Goal: Task Accomplishment & Management: Manage account settings

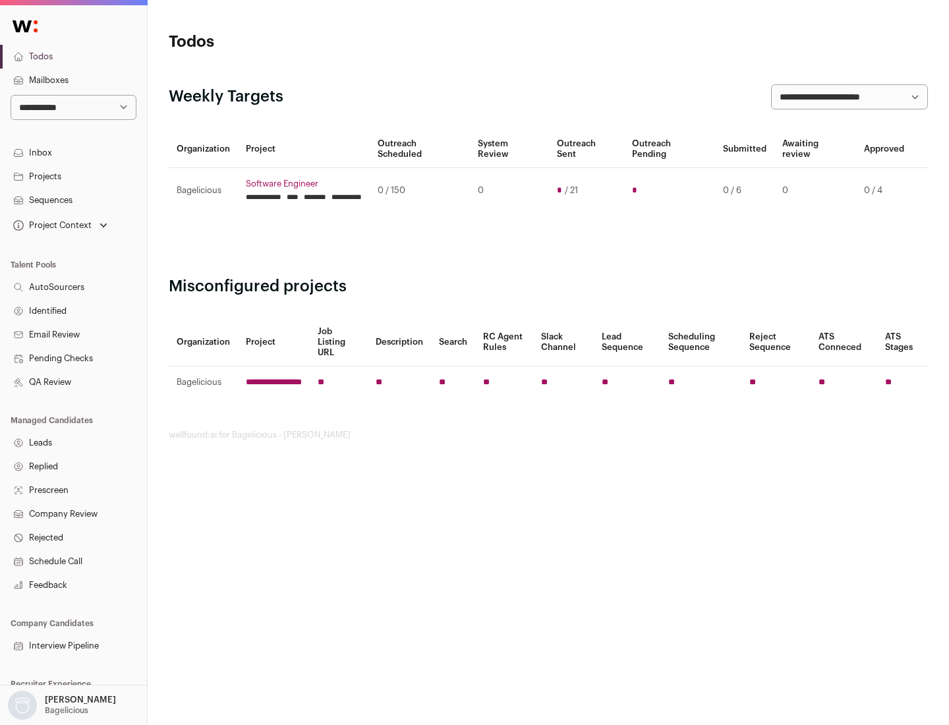
click at [73, 176] on link "Projects" at bounding box center [73, 177] width 147 height 24
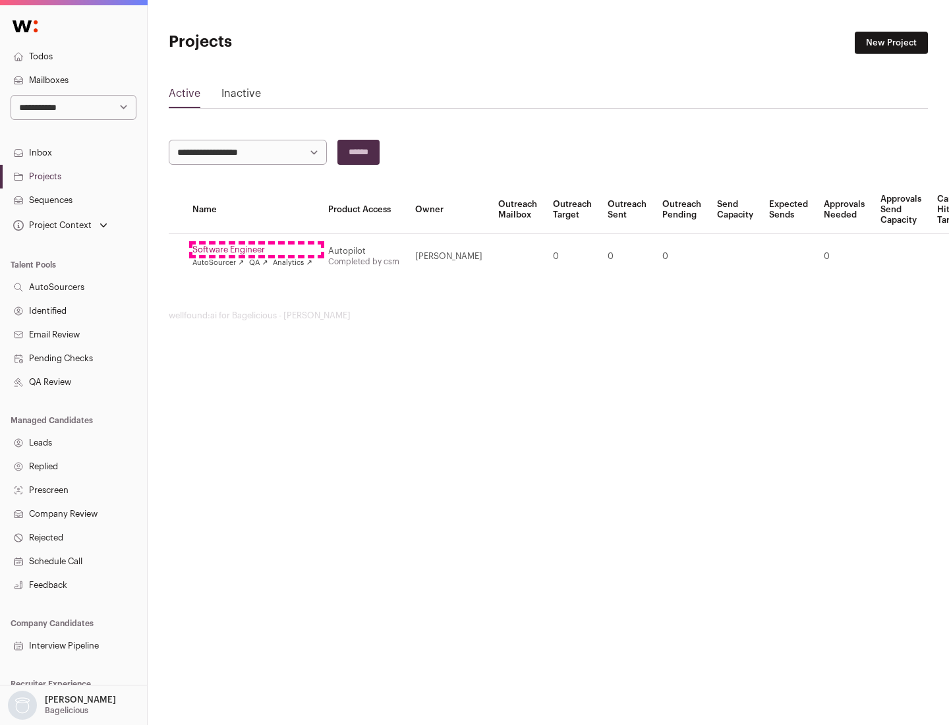
click at [256, 250] on link "Software Engineer" at bounding box center [253, 250] width 120 height 11
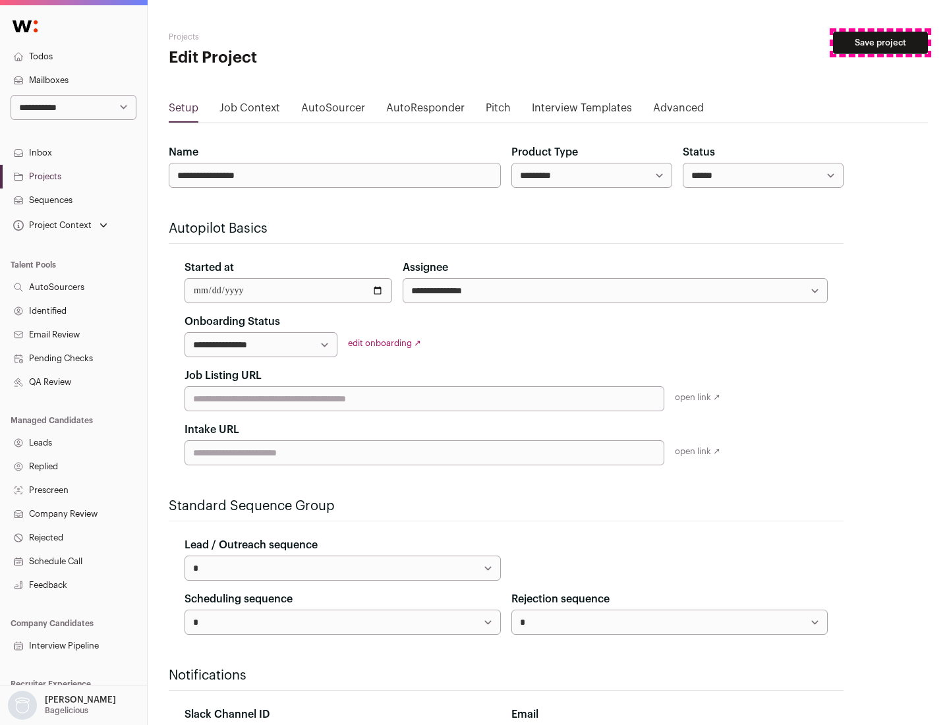
click at [881, 43] on button "Save project" at bounding box center [880, 43] width 95 height 22
